Goal: Task Accomplishment & Management: Use online tool/utility

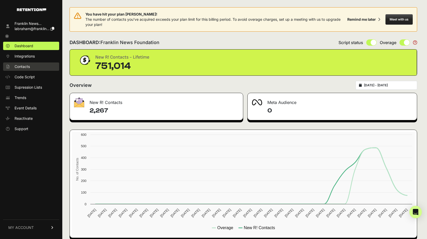
click at [44, 67] on link "Contacts" at bounding box center [31, 66] width 56 height 8
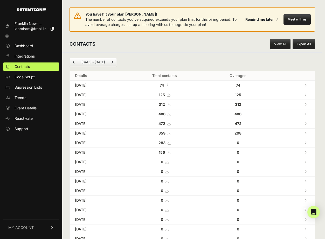
click at [274, 42] on link "View All" at bounding box center [280, 44] width 20 height 10
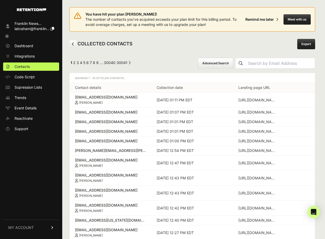
click at [305, 44] on link "Export" at bounding box center [306, 44] width 18 height 10
click at [232, 60] on button "Advanced Search" at bounding box center [215, 63] width 35 height 11
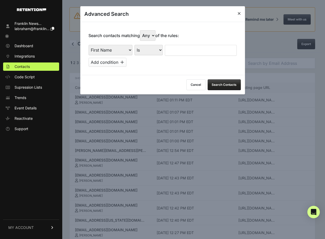
click at [139, 46] on select "Is Is not Contains Starts with" at bounding box center [148, 50] width 28 height 10
click at [105, 51] on select "First Name Last Name State City Email Email Domain Landing Domain Landing Page …" at bounding box center [110, 50] width 44 height 10
select select "file_date"
click at [88, 45] on select "First Name Last Name State City Email Email Domain Landing Domain Landing Page …" at bounding box center [110, 50] width 44 height 10
click at [144, 51] on select "Is on Is between" at bounding box center [148, 50] width 29 height 10
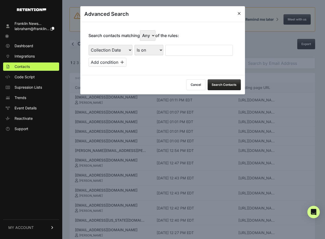
click at [144, 51] on select "Is on Is between" at bounding box center [148, 50] width 29 height 10
select select "is_between"
click at [134, 45] on select "Is on Is between" at bounding box center [148, 50] width 29 height 10
click at [168, 51] on input "text" at bounding box center [178, 50] width 27 height 11
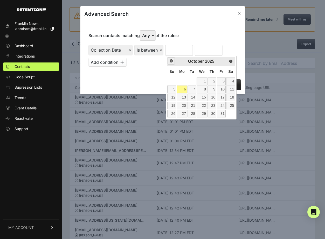
click at [172, 62] on span "Prev" at bounding box center [171, 61] width 4 height 4
click at [172, 111] on link "28" at bounding box center [171, 114] width 9 height 8
type input "09/28/2025"
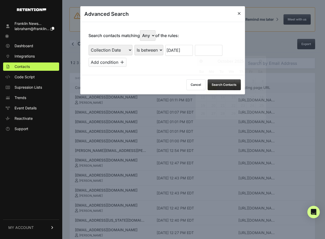
click at [204, 52] on input "text" at bounding box center [208, 50] width 27 height 11
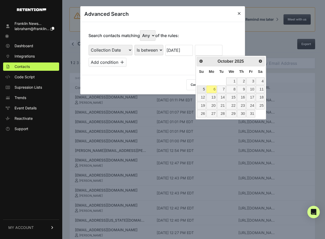
click at [204, 89] on link "5" at bounding box center [201, 90] width 9 height 8
type input "10/05/2025"
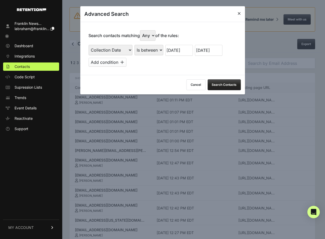
click at [224, 86] on button "Search Contacts" at bounding box center [223, 84] width 33 height 11
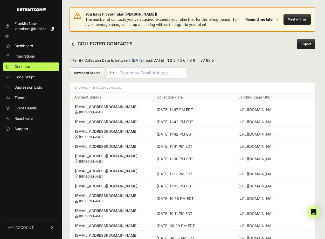
click at [311, 47] on link "Export" at bounding box center [306, 44] width 18 height 10
